Goal: Transaction & Acquisition: Download file/media

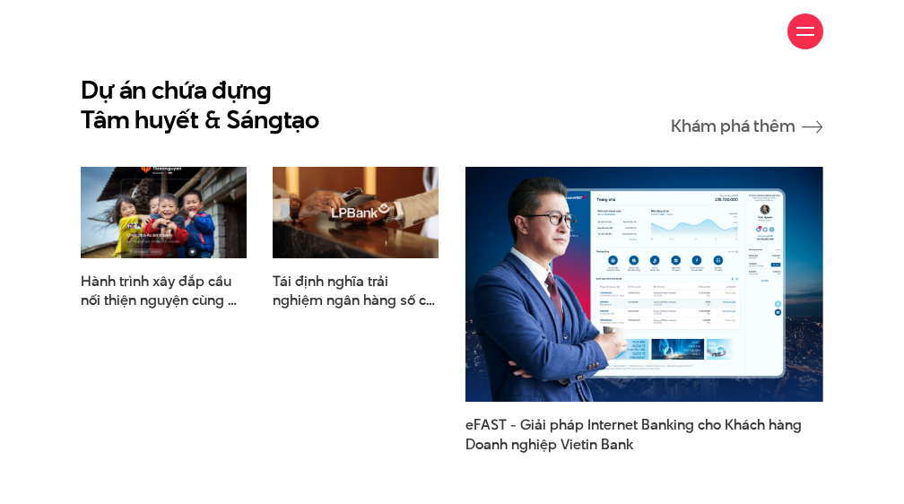
scroll to position [1768, 0]
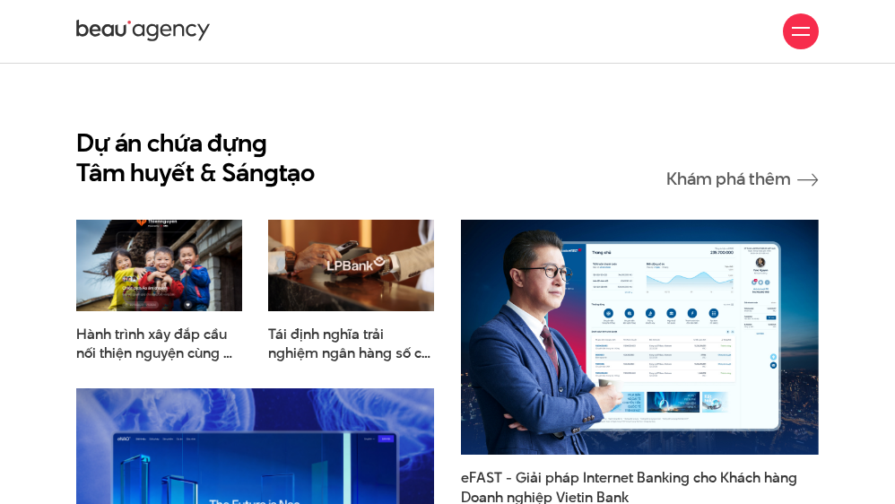
click at [814, 25] on div at bounding box center [801, 31] width 36 height 36
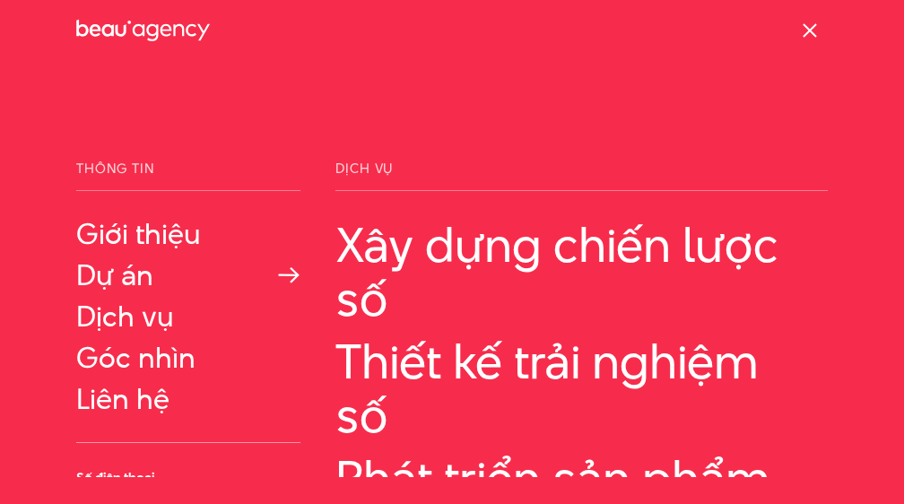
click at [123, 284] on link "Dự án" at bounding box center [188, 275] width 224 height 32
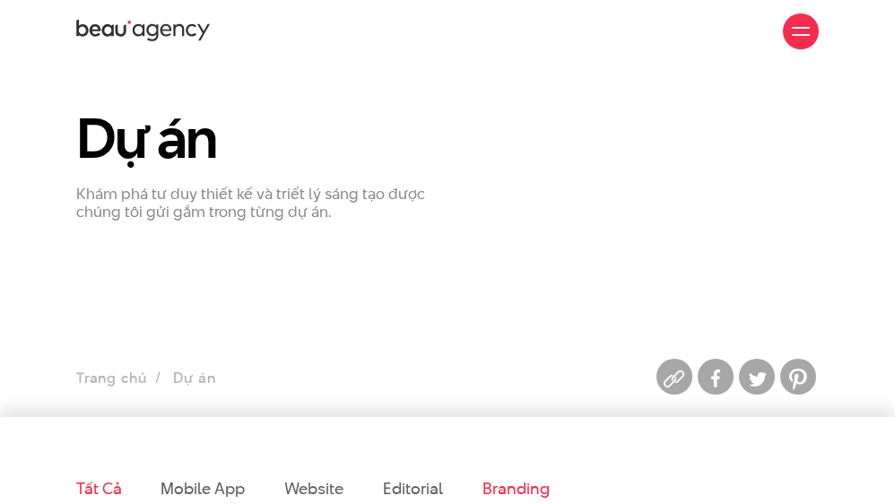
click at [520, 489] on link "Branding" at bounding box center [516, 488] width 66 height 22
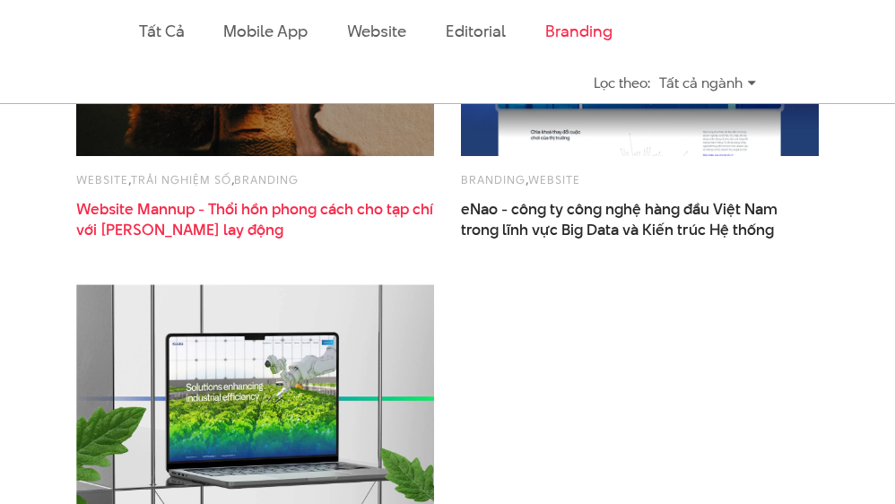
scroll to position [905, 0]
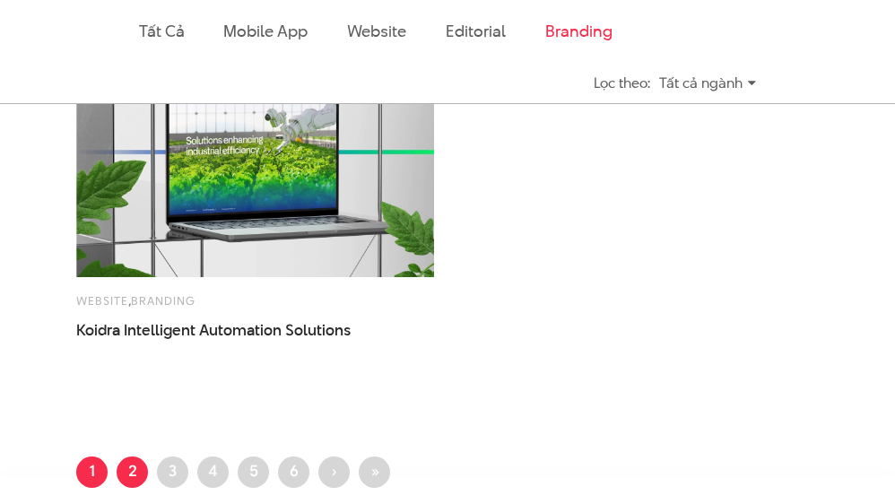
click at [141, 473] on link "Trang 2" at bounding box center [132, 472] width 31 height 31
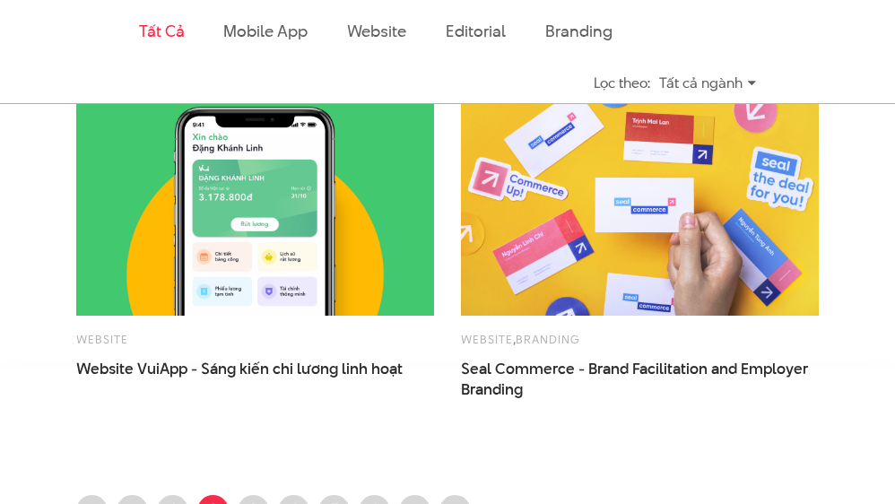
scroll to position [2564, 0]
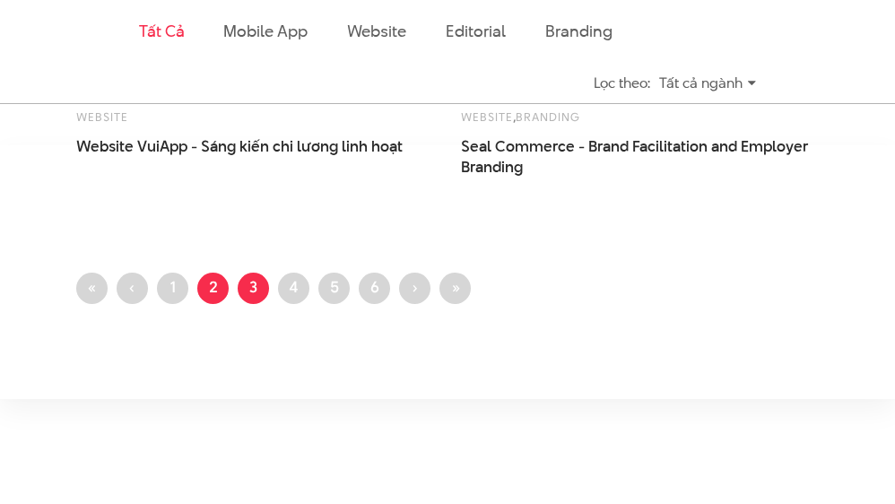
click at [253, 294] on link "Trang 3" at bounding box center [253, 288] width 31 height 31
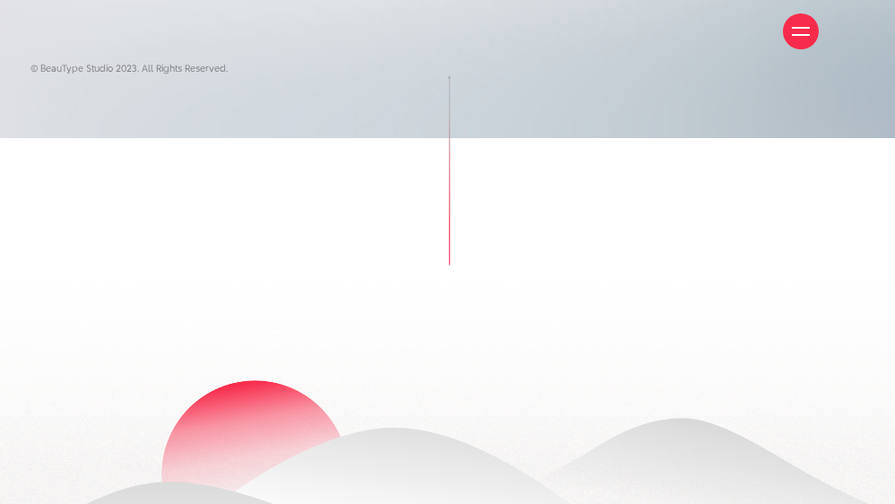
scroll to position [344, 0]
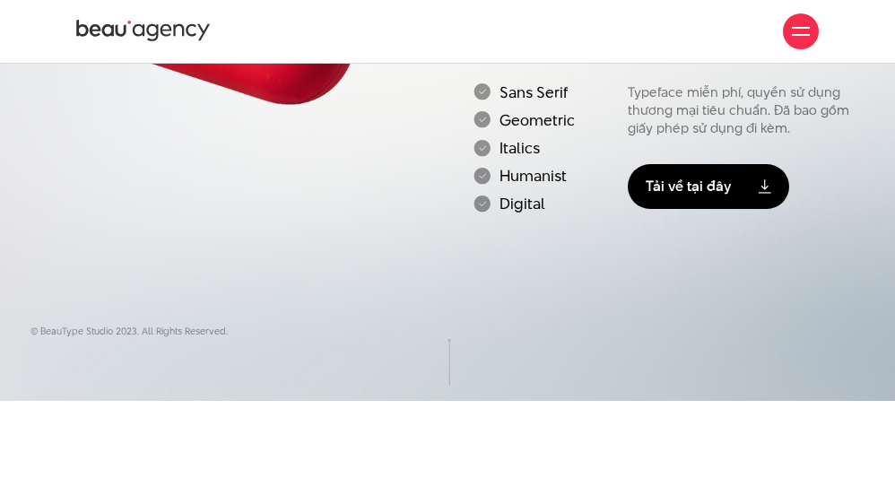
click at [678, 209] on link "Tải về tại đây" at bounding box center [708, 186] width 161 height 45
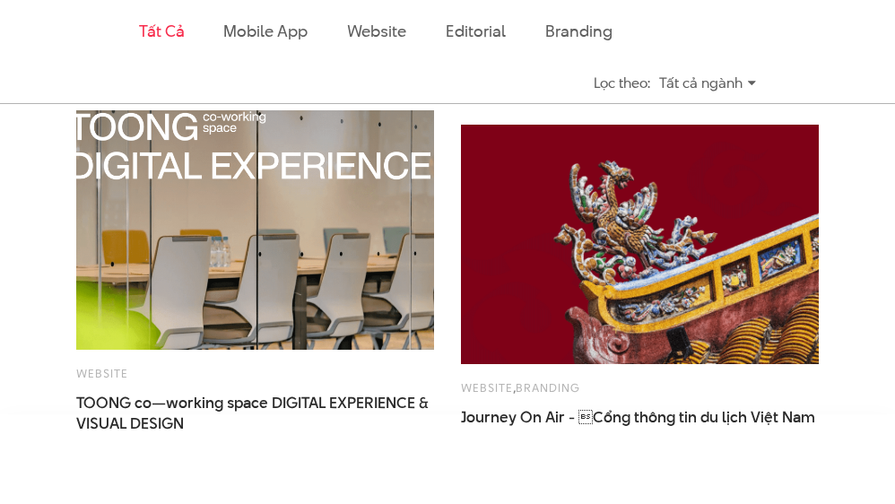
scroll to position [2417, 0]
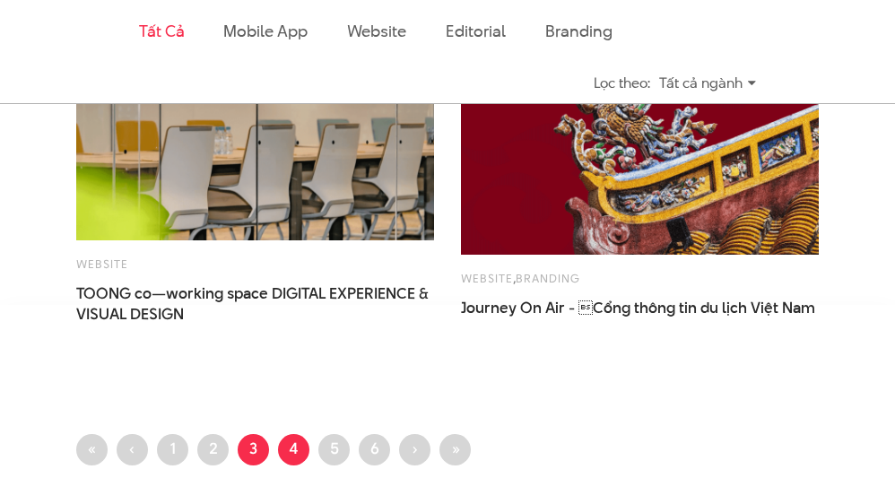
click at [298, 451] on link "Trang 4" at bounding box center [293, 449] width 31 height 31
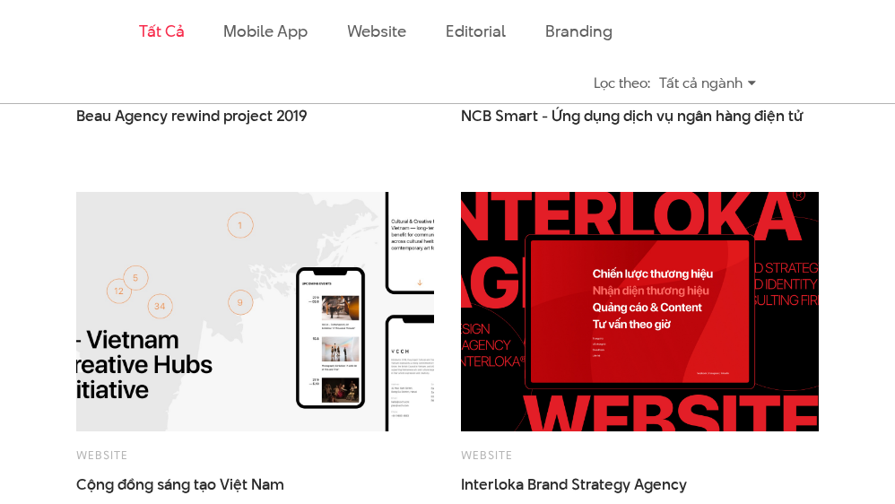
scroll to position [1726, 0]
